Goal: Task Accomplishment & Management: Complete application form

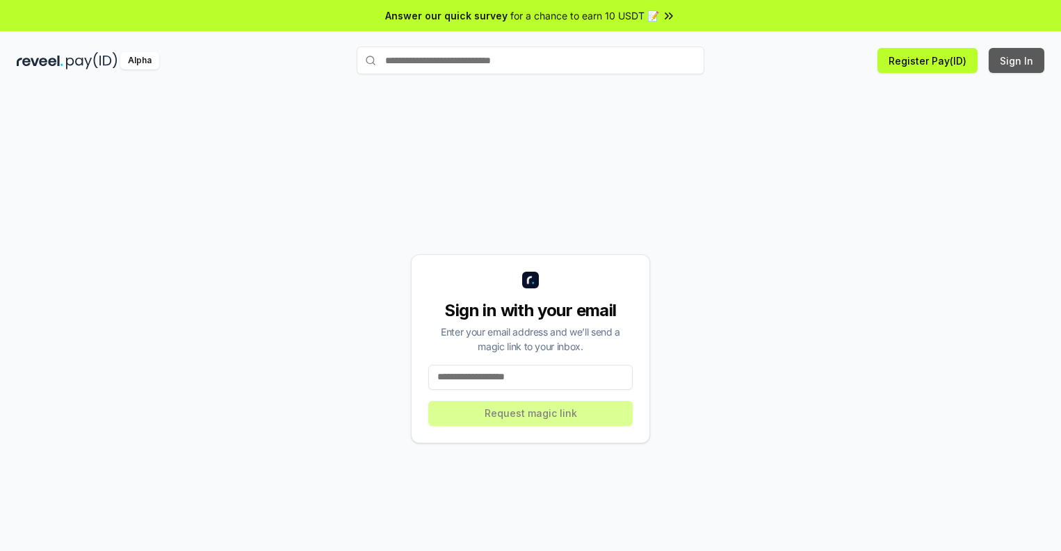
click at [1017, 60] on button "Sign In" at bounding box center [1016, 60] width 56 height 25
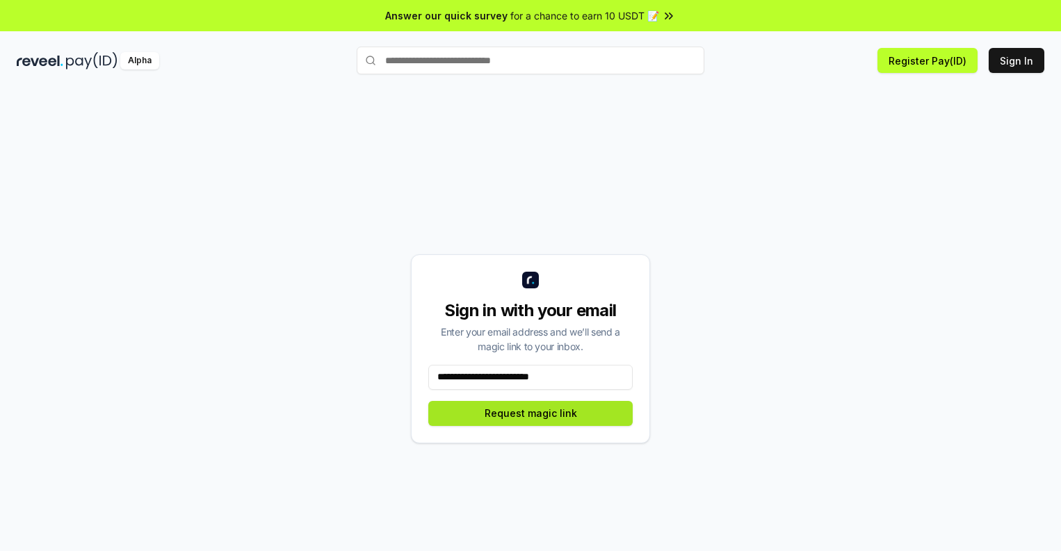
type input "**********"
click at [530, 413] on button "Request magic link" at bounding box center [530, 413] width 204 height 25
